Goal: Information Seeking & Learning: Learn about a topic

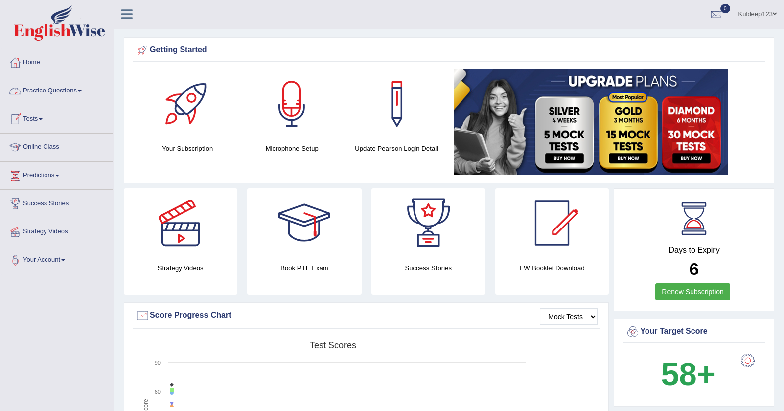
click at [82, 90] on span at bounding box center [80, 91] width 4 height 2
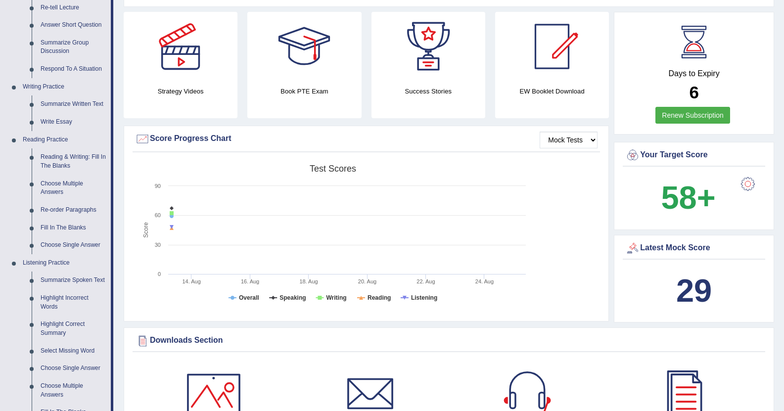
scroll to position [198, 0]
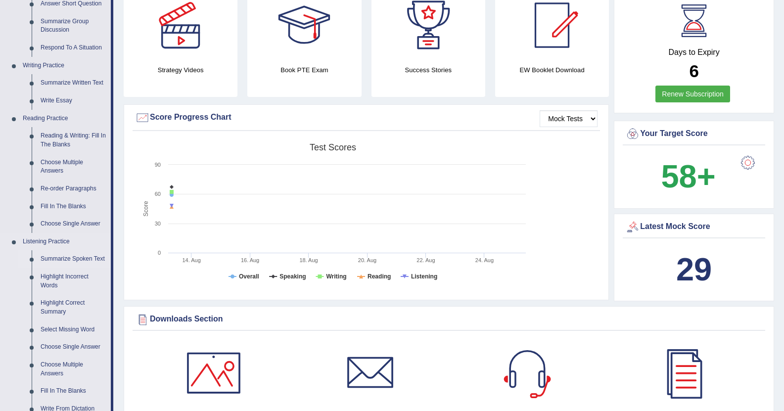
click at [66, 260] on link "Summarize Spoken Text" at bounding box center [73, 259] width 75 height 18
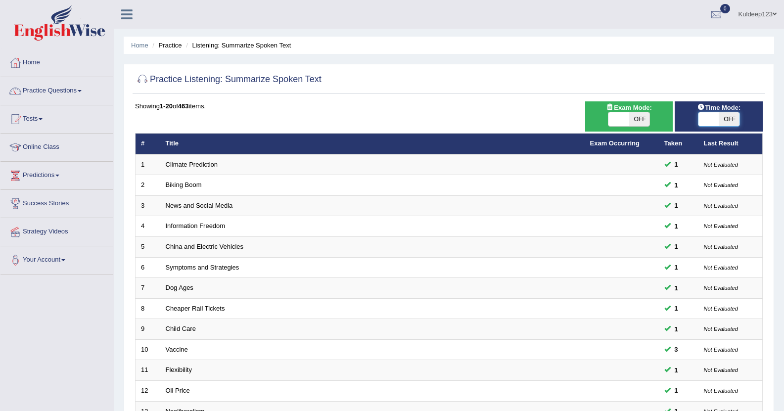
click at [714, 124] on span at bounding box center [708, 119] width 21 height 14
checkbox input "true"
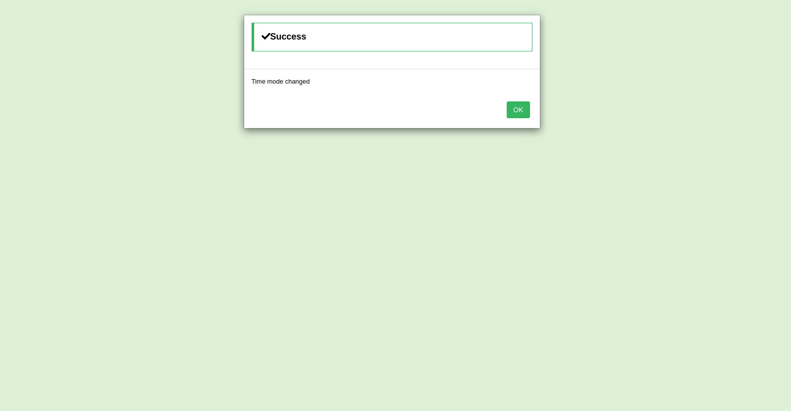
click at [521, 109] on button "OK" at bounding box center [518, 109] width 23 height 17
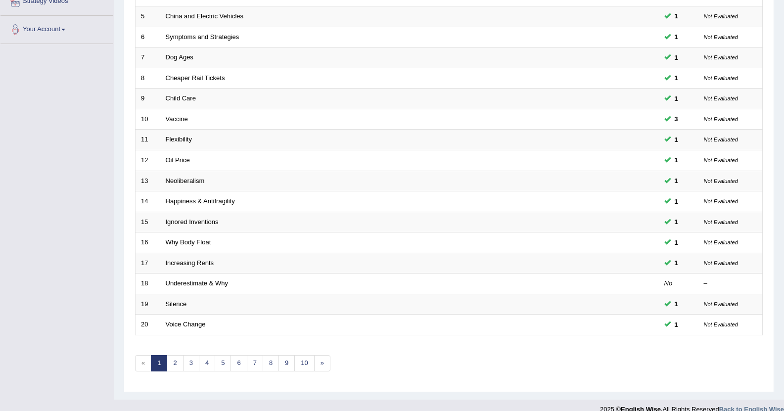
scroll to position [244, 0]
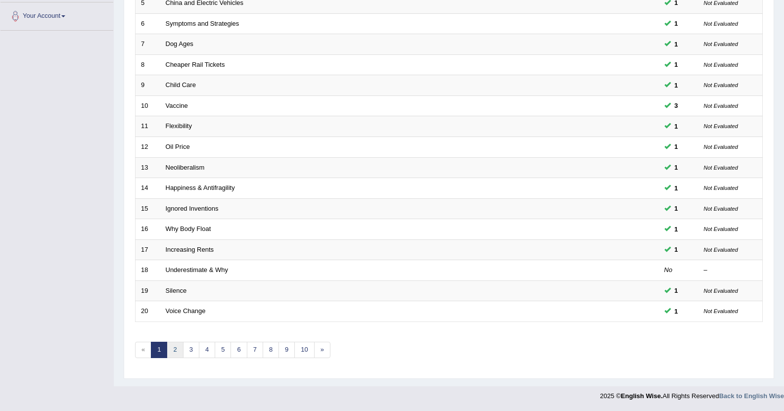
click at [176, 354] on link "2" at bounding box center [175, 350] width 16 height 16
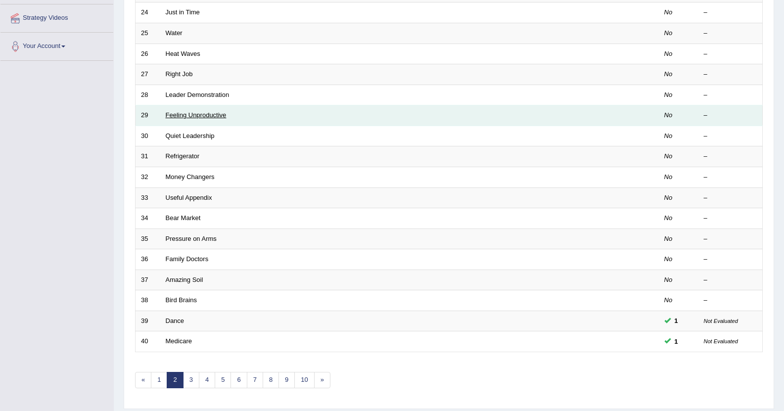
scroll to position [237, 0]
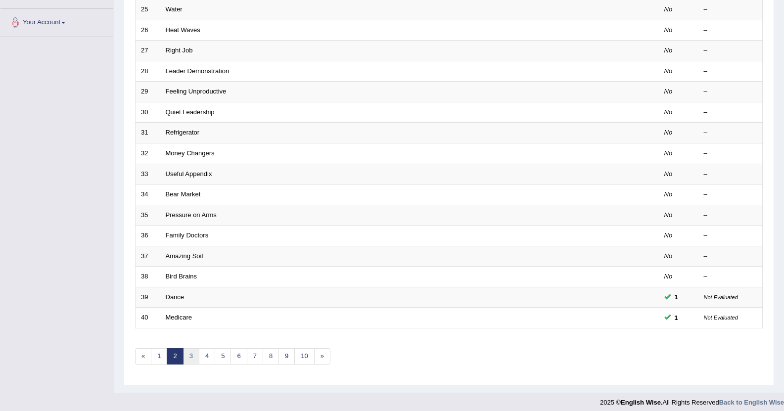
click at [191, 354] on link "3" at bounding box center [191, 356] width 16 height 16
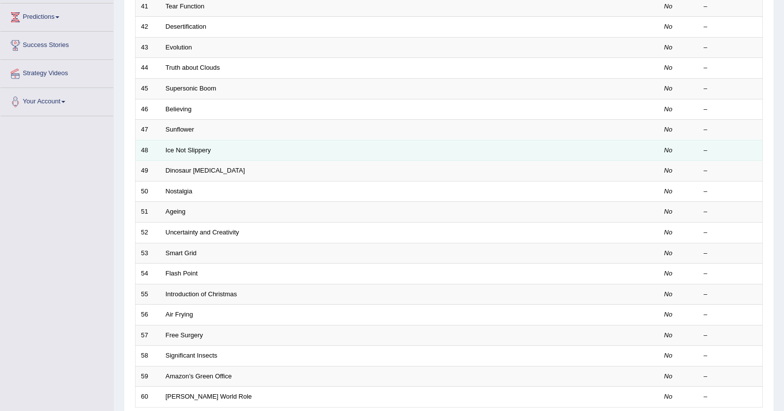
scroll to position [244, 0]
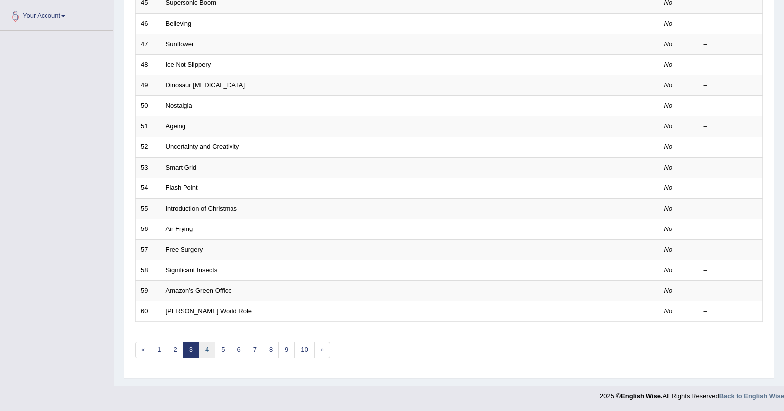
click at [205, 352] on link "4" at bounding box center [207, 350] width 16 height 16
click at [207, 352] on link "4" at bounding box center [207, 350] width 16 height 16
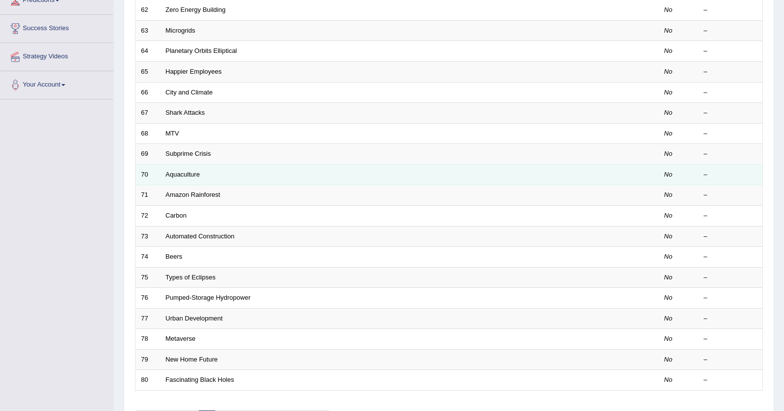
scroll to position [218, 0]
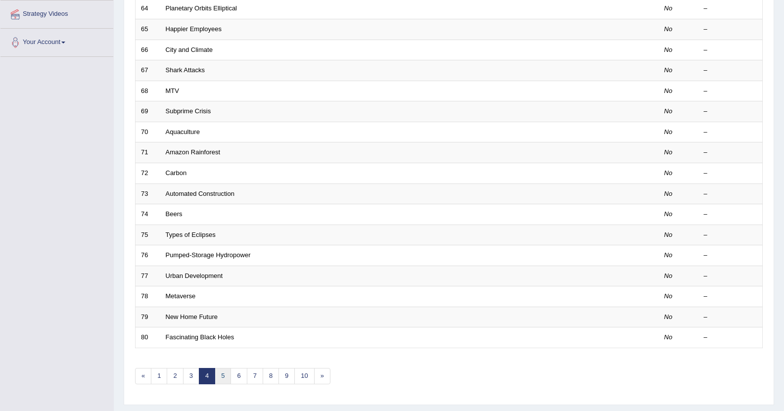
click at [222, 379] on link "5" at bounding box center [223, 376] width 16 height 16
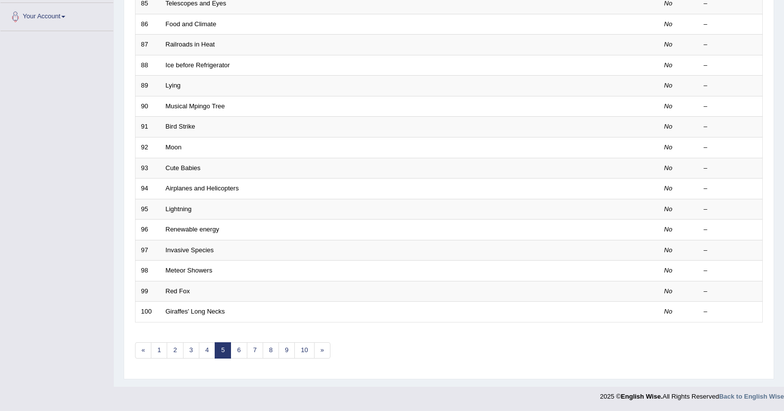
scroll to position [244, 0]
click at [176, 352] on link "2" at bounding box center [175, 350] width 16 height 16
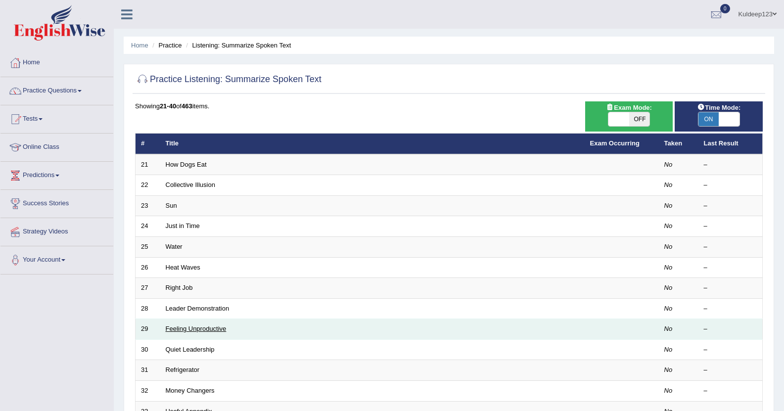
click at [177, 328] on link "Feeling Unproductive" at bounding box center [196, 328] width 61 height 7
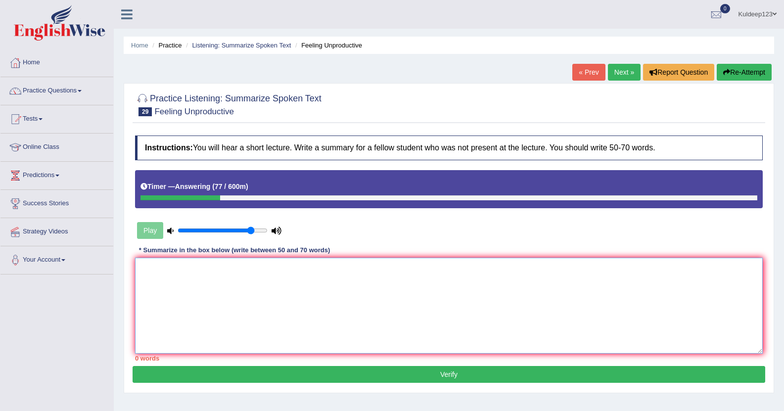
click at [151, 271] on textarea at bounding box center [448, 306] width 627 height 96
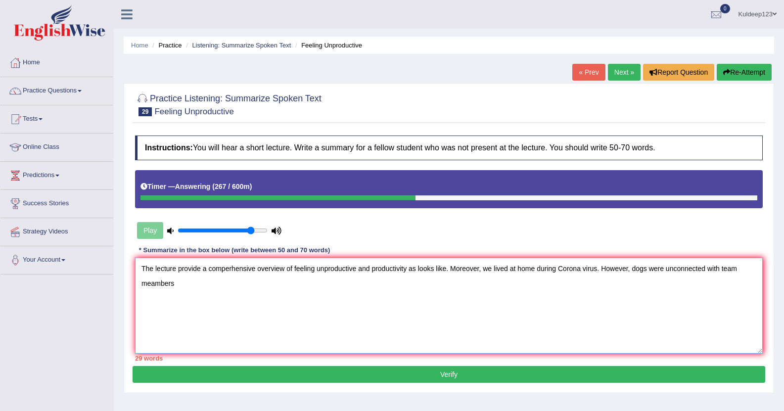
click at [703, 267] on textarea "The lecture provide a comperhensive overview of feeling unproductive and produc…" at bounding box center [448, 306] width 627 height 96
click at [179, 283] on textarea "The lecture provide a comperhensive overview of feeling unproductive and produc…" at bounding box center [448, 306] width 627 height 96
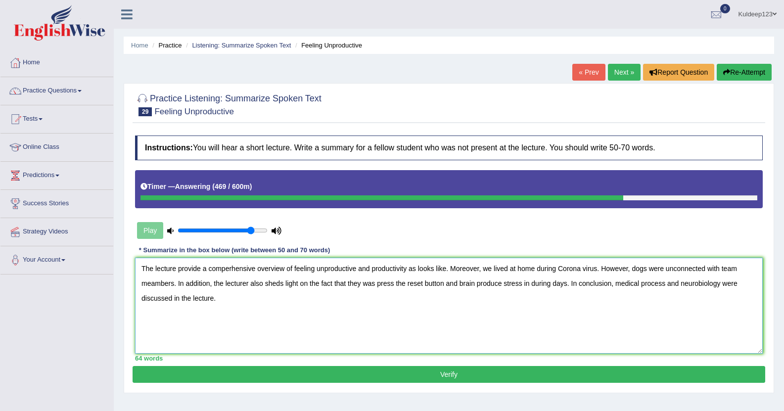
drag, startPoint x: 455, startPoint y: 305, endPoint x: 368, endPoint y: 348, distance: 97.7
click at [368, 348] on textarea "The lecture provide a comperhensive overview of feeling unproductive and produc…" at bounding box center [448, 306] width 627 height 96
type textarea "The lecture provide a comperhensive overview of feeling unproductive and produc…"
click at [373, 375] on button "Verify" at bounding box center [449, 374] width 632 height 17
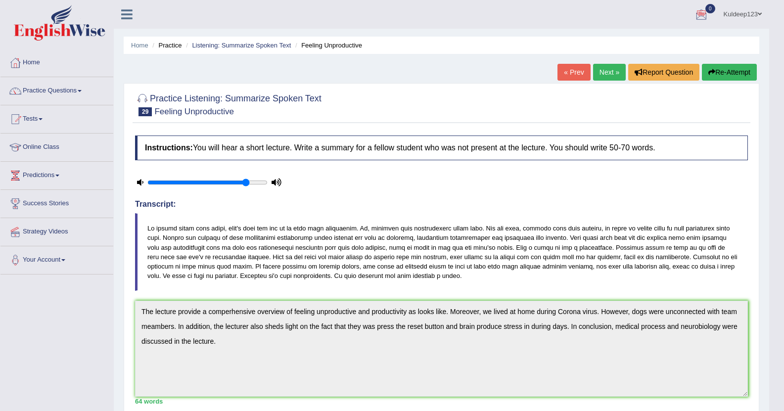
click at [602, 73] on link "Next »" at bounding box center [609, 72] width 33 height 17
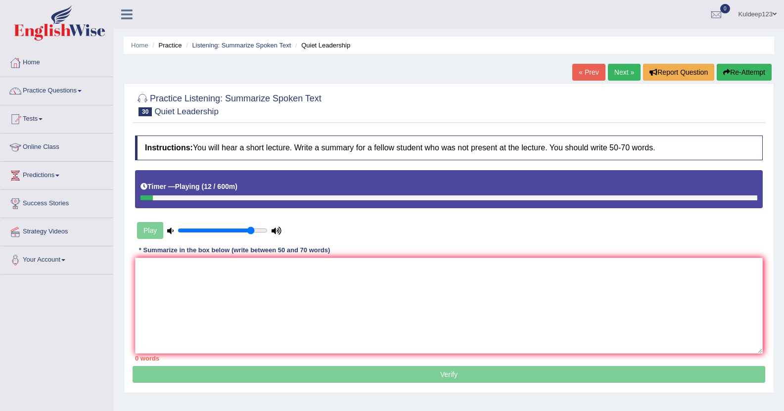
click at [143, 197] on div at bounding box center [146, 197] width 12 height 5
click at [614, 71] on link "Next »" at bounding box center [624, 72] width 33 height 17
click at [588, 73] on link "« Prev" at bounding box center [588, 72] width 33 height 17
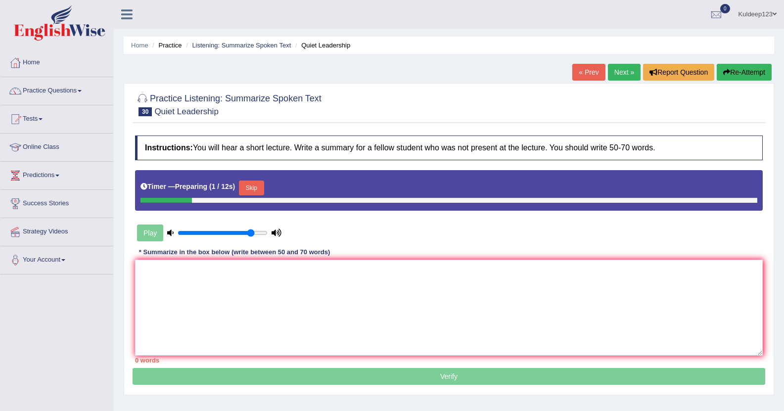
click at [618, 71] on link "Next »" at bounding box center [624, 72] width 33 height 17
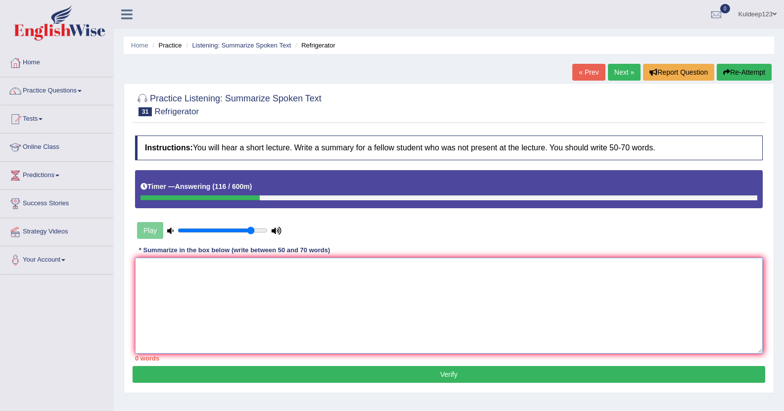
click at [153, 281] on textarea at bounding box center [448, 306] width 627 height 96
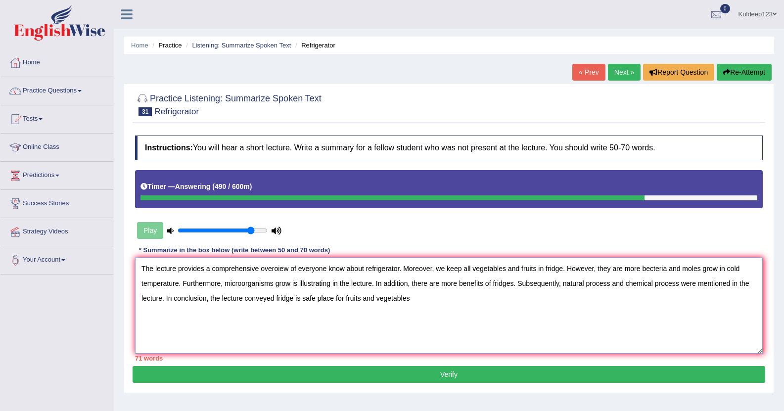
click at [275, 298] on textarea "The lecture provides a comprehensive overoiew of everyone know about refrigerat…" at bounding box center [448, 306] width 627 height 96
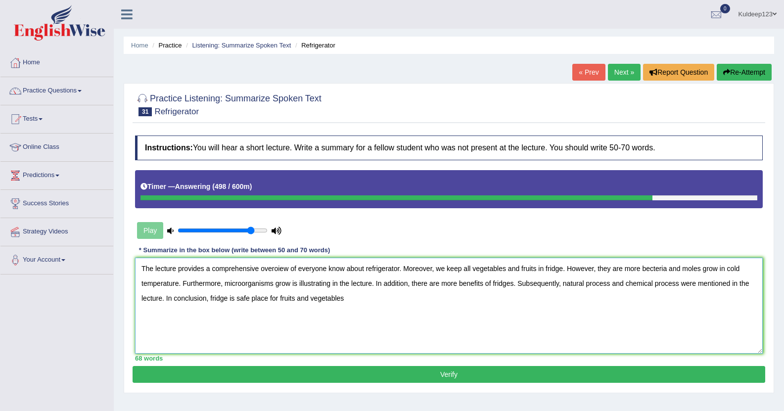
click at [347, 297] on textarea "The lecture provides a comprehensive overoiew of everyone know about refrigerat…" at bounding box center [448, 306] width 627 height 96
click at [277, 270] on textarea "The lecture provides a comprehensive overoiew of everyone know about refrigerat…" at bounding box center [448, 306] width 627 height 96
click at [299, 283] on textarea "The lecture provides a comprehensive overview of everyone know about refrigerat…" at bounding box center [448, 306] width 627 height 96
type textarea "The lecture provides a comprehensive overview of everyone know about refrigerat…"
click at [331, 375] on button "Verify" at bounding box center [449, 374] width 632 height 17
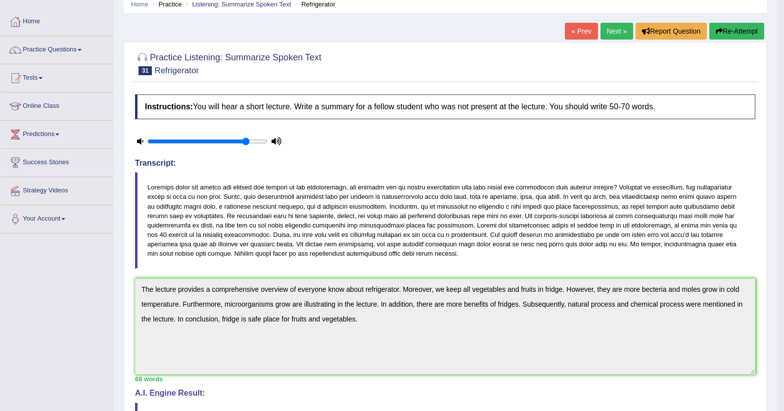
scroll to position [40, 0]
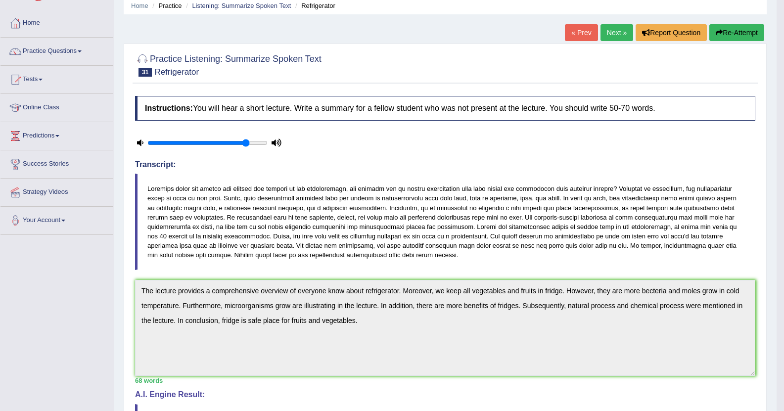
click at [604, 33] on link "Next »" at bounding box center [616, 32] width 33 height 17
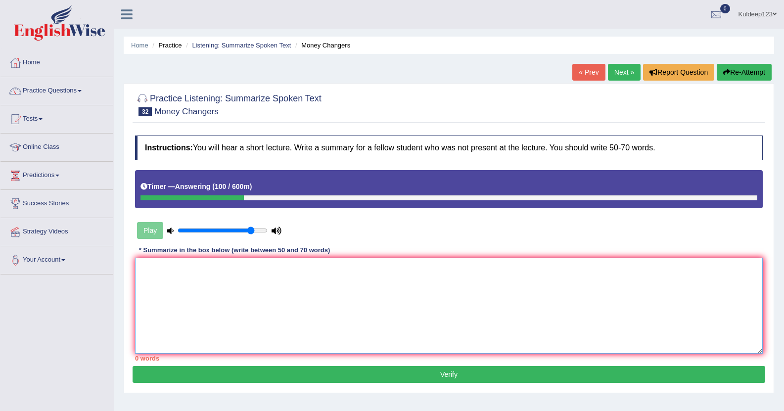
click at [175, 286] on textarea at bounding box center [448, 306] width 627 height 96
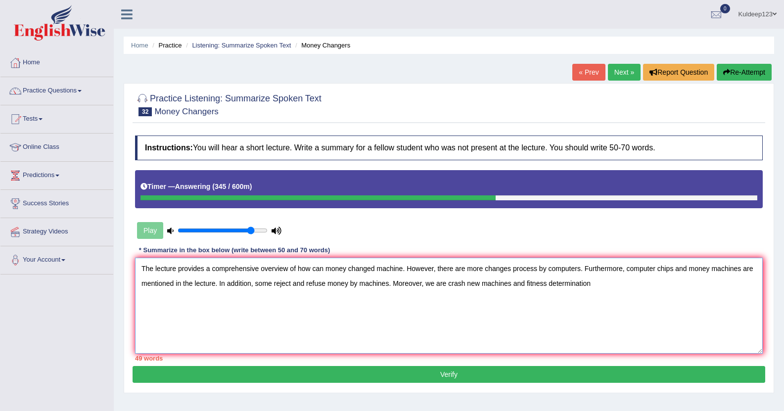
click at [432, 283] on textarea "The lecture provides a comprehensive overview of how can money changed machine.…" at bounding box center [448, 306] width 627 height 96
click at [600, 281] on textarea "The lecture provides a comprehensive overview of how can money changed machine.…" at bounding box center [448, 306] width 627 height 96
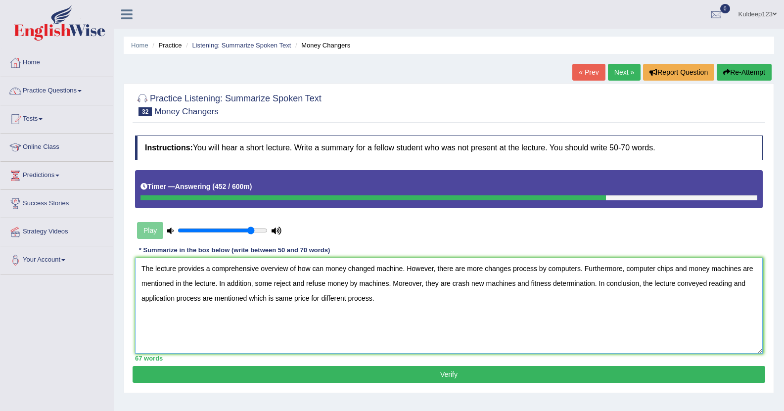
click at [271, 284] on textarea "The lecture provides a comprehensive overview of how can money changed machine.…" at bounding box center [448, 306] width 627 height 96
click at [363, 283] on textarea "The lecture provides a comprehensive overview of how can money changed machine.…" at bounding box center [448, 306] width 627 height 96
type textarea "The lecture provides a comprehensive overview of how can money changed machine.…"
click at [443, 374] on button "Verify" at bounding box center [449, 374] width 632 height 17
